Goal: Information Seeking & Learning: Learn about a topic

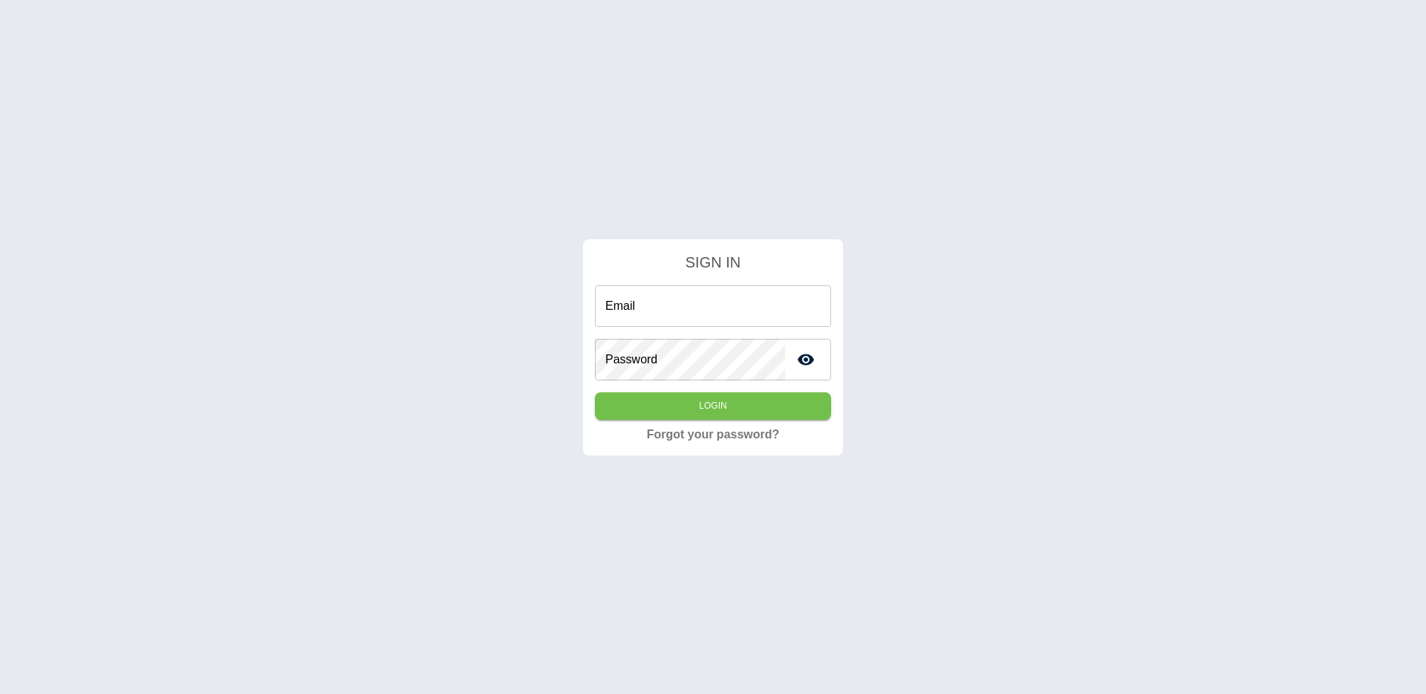
type input "**********"
click at [730, 321] on input "**********" at bounding box center [713, 306] width 236 height 42
click at [556, 381] on div "**********" at bounding box center [713, 347] width 1426 height 694
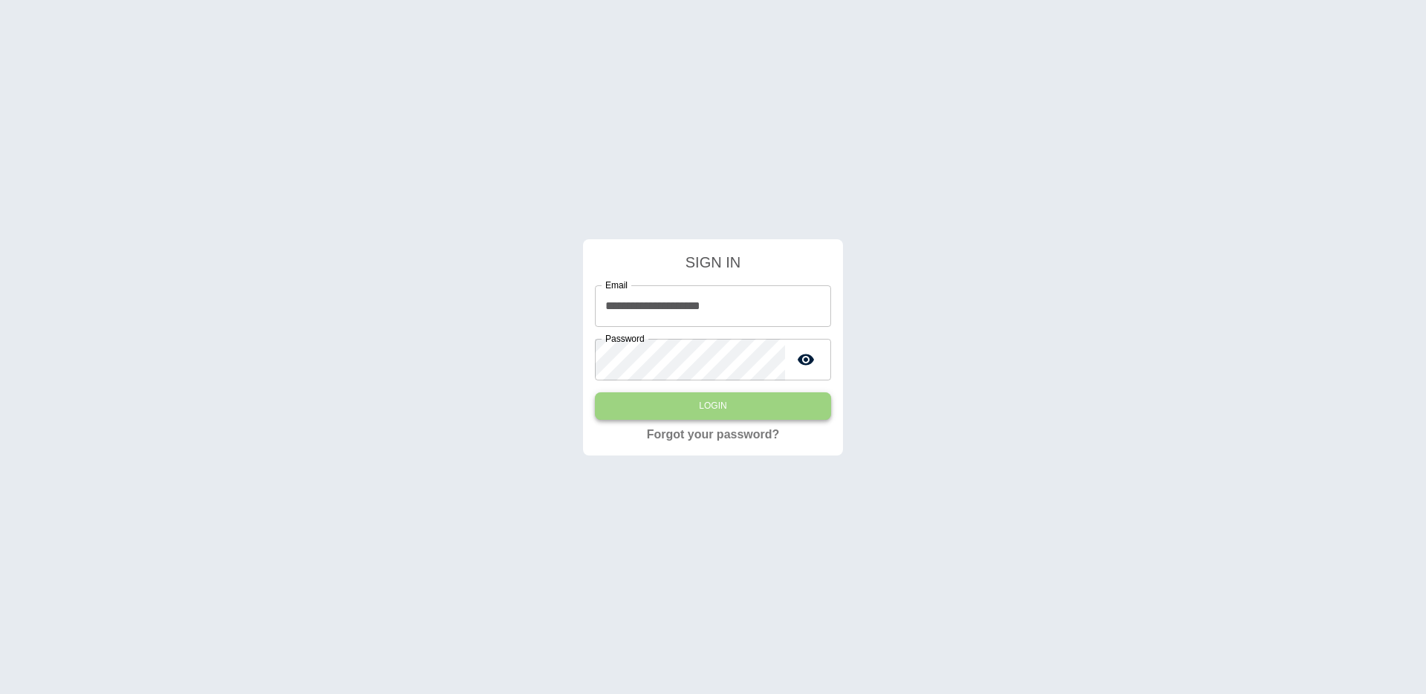
click at [683, 406] on button "Login" at bounding box center [713, 405] width 236 height 27
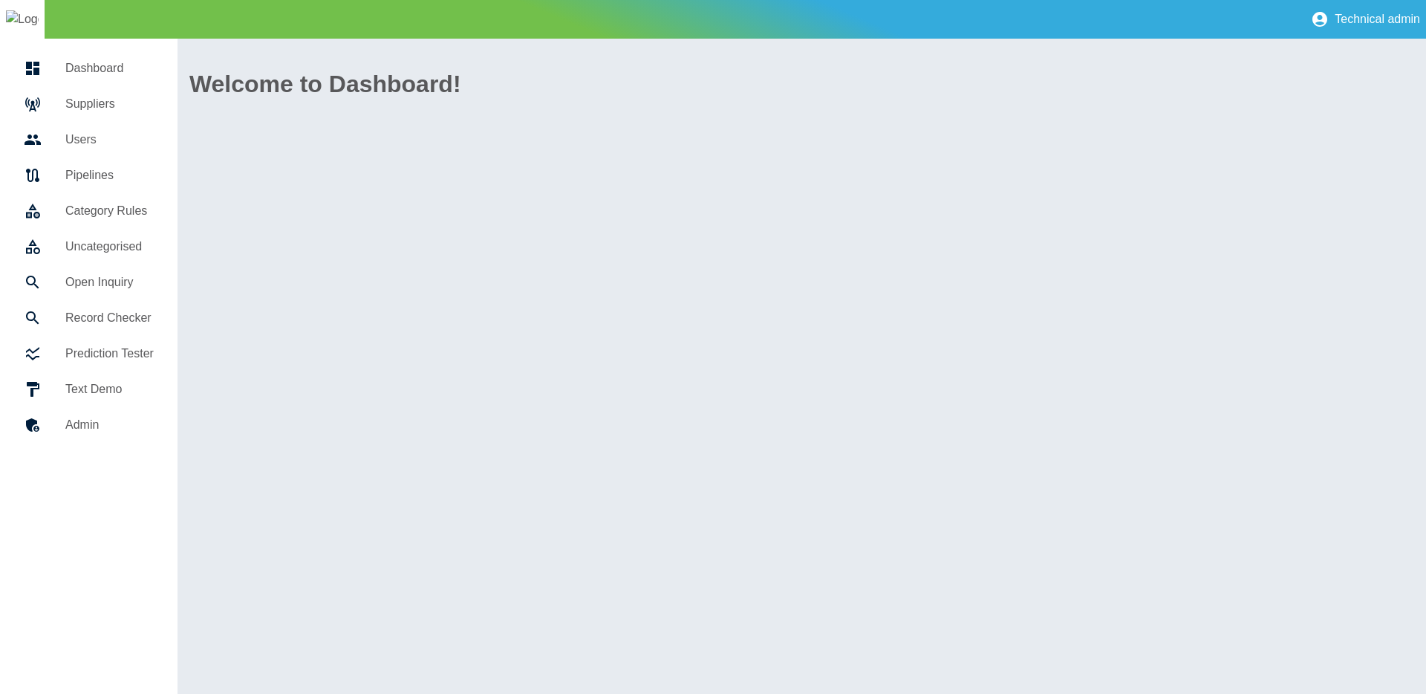
click at [423, 387] on div "Welcome to Dashboard!" at bounding box center [802, 366] width 1249 height 655
click at [60, 111] on div at bounding box center [45, 104] width 42 height 18
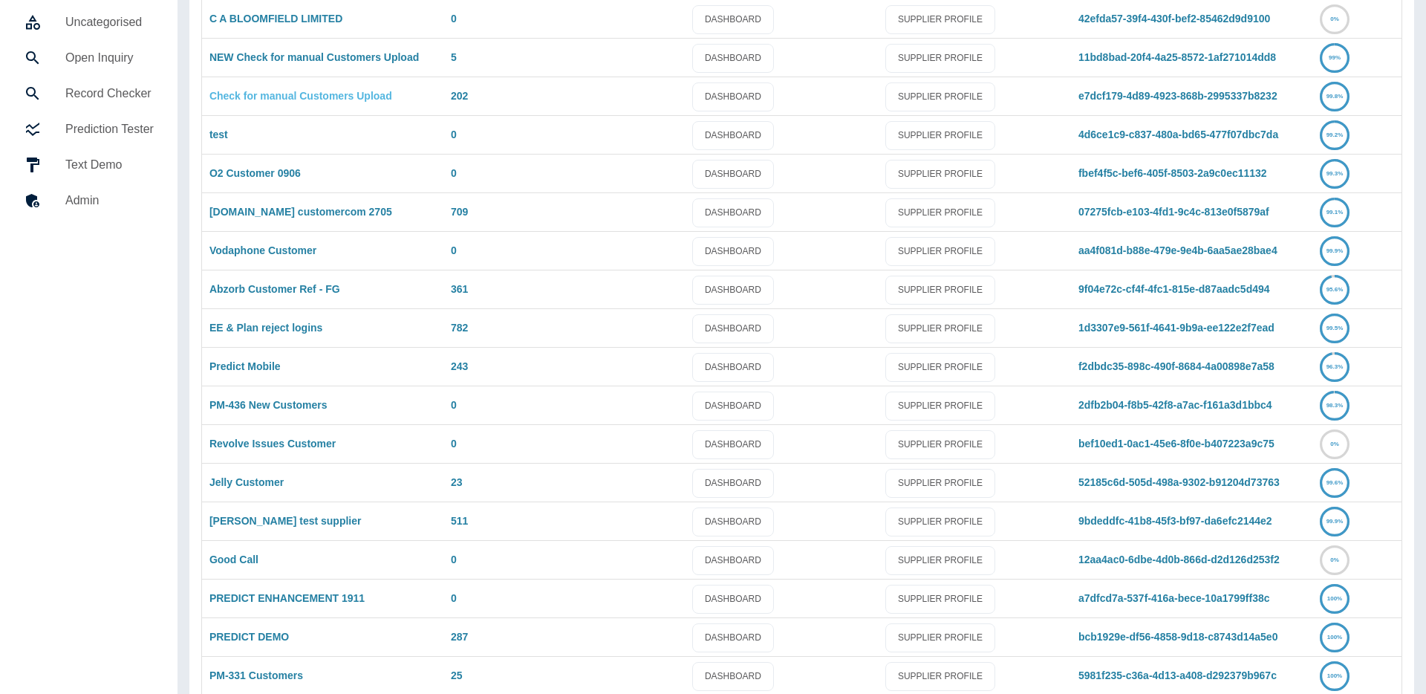
scroll to position [236, 0]
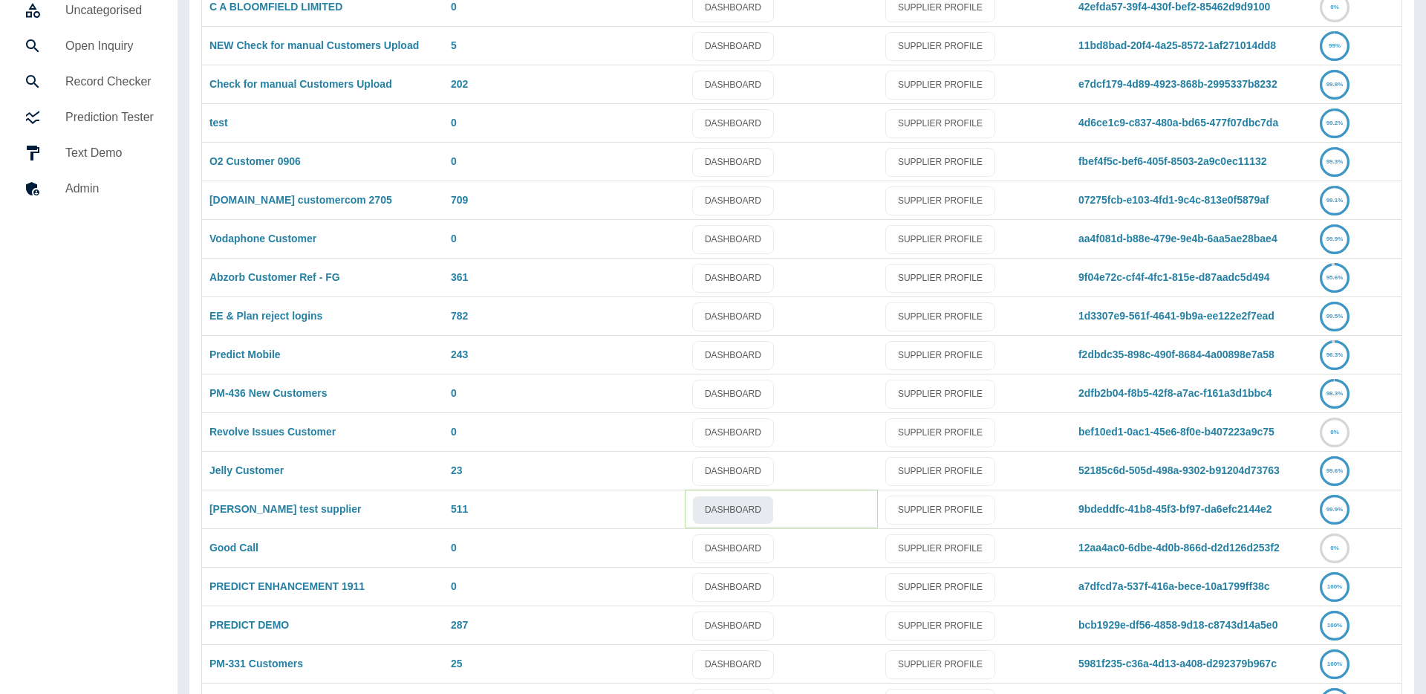
click at [739, 507] on link "DASHBOARD" at bounding box center [733, 509] width 82 height 29
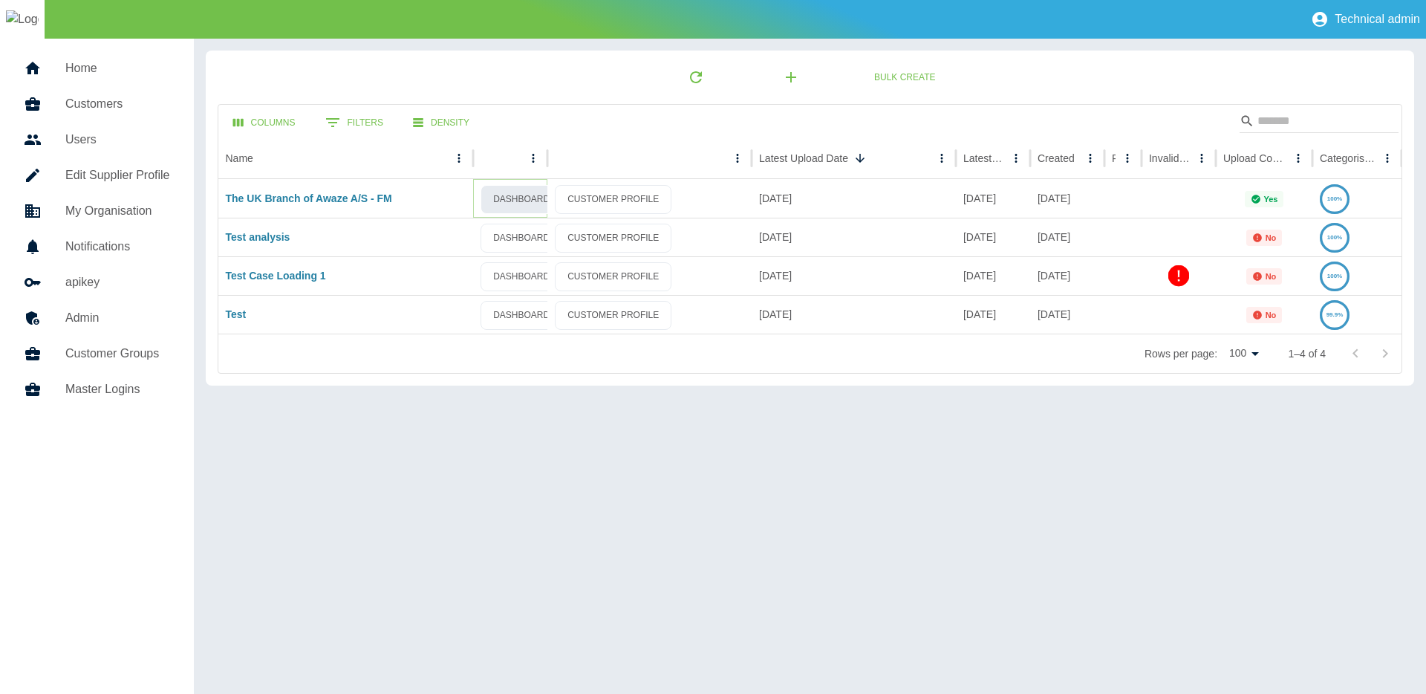
click at [501, 201] on link "DASHBOARD" at bounding box center [522, 199] width 82 height 29
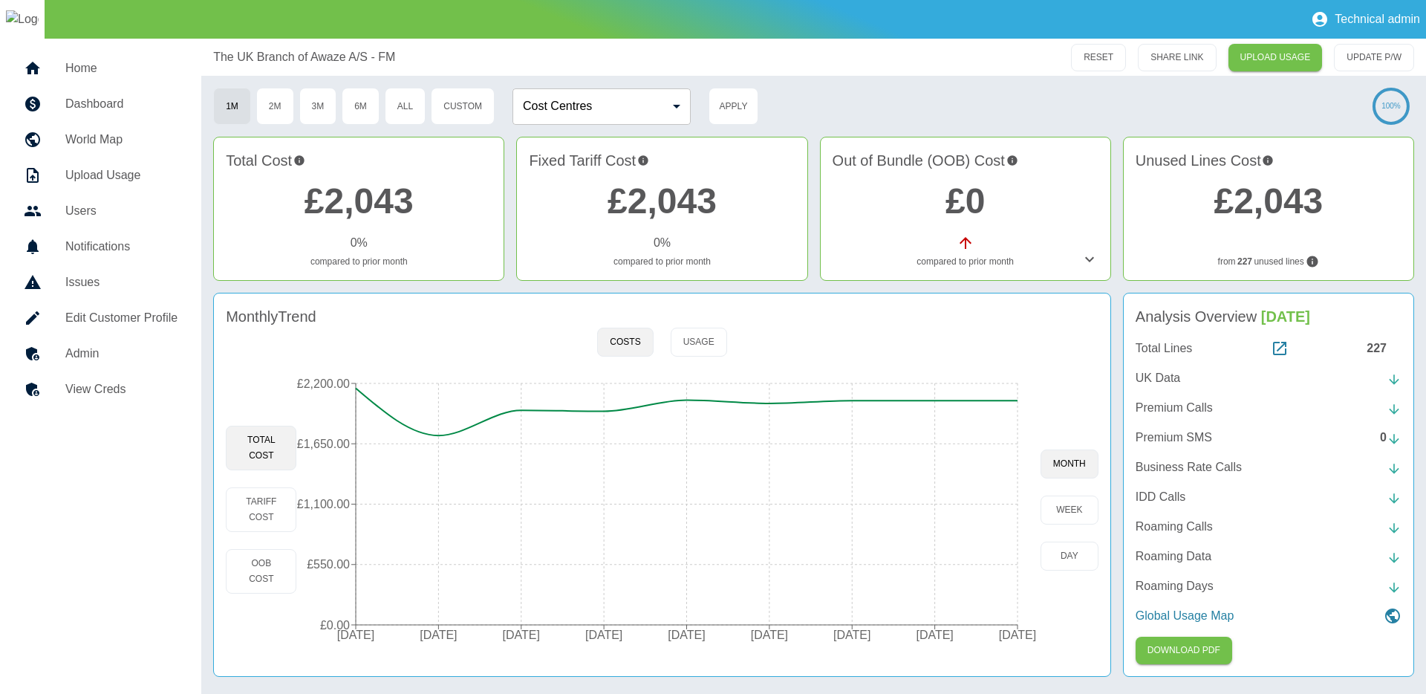
click at [991, 288] on div "The UK Branch of Awaze A/S - FM RESET SHARE LINK UPLOAD USAGE UPDATE P/W 1M 2M …" at bounding box center [813, 366] width 1225 height 655
click at [1093, 254] on icon at bounding box center [1090, 259] width 18 height 18
click at [1030, 170] on h4 "Out of Bundle (OOB) Cost" at bounding box center [966, 160] width 266 height 22
click at [938, 178] on h2 "£0" at bounding box center [966, 201] width 266 height 53
click at [969, 206] on link "£0" at bounding box center [965, 200] width 39 height 39
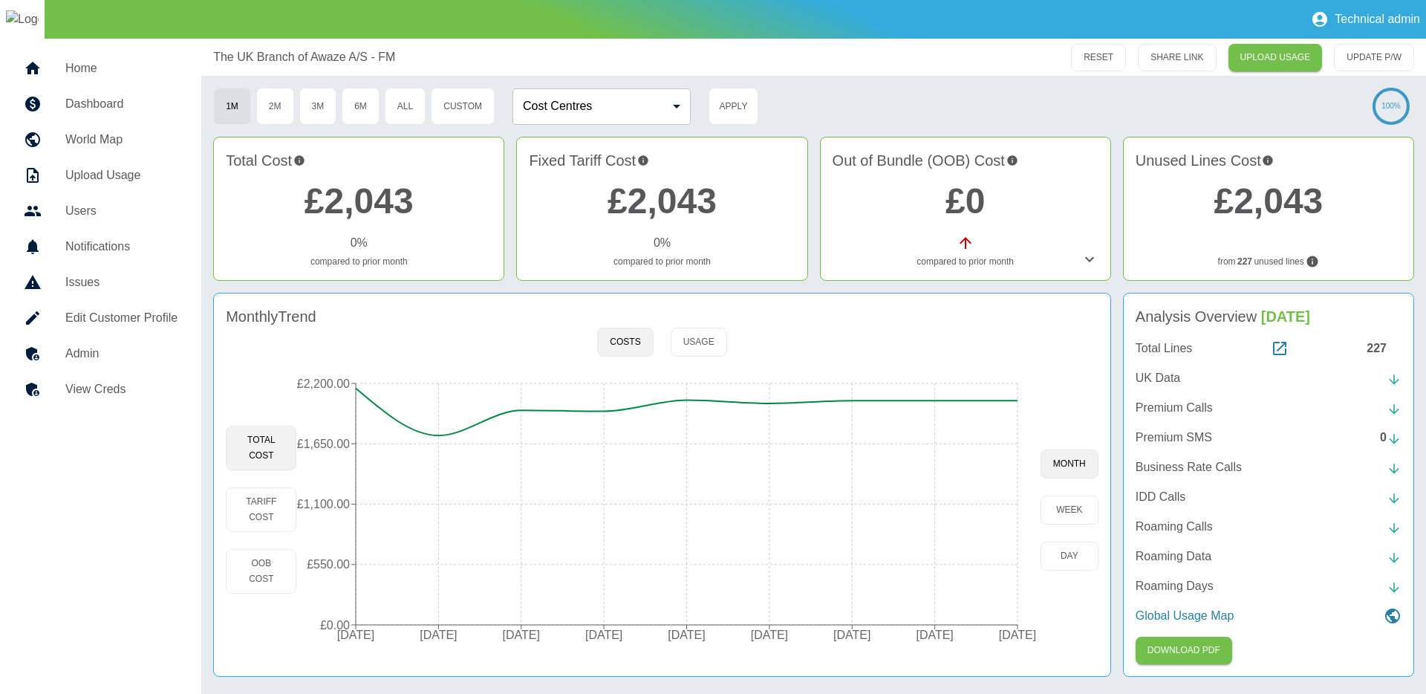
click at [372, 224] on h2 "£2,043" at bounding box center [359, 201] width 266 height 53
click at [346, 195] on link "£2,043" at bounding box center [359, 200] width 109 height 39
click at [1285, 352] on icon at bounding box center [1279, 348] width 13 height 13
click at [1155, 374] on p "UK Data" at bounding box center [1158, 378] width 45 height 18
